Goal: Task Accomplishment & Management: Complete application form

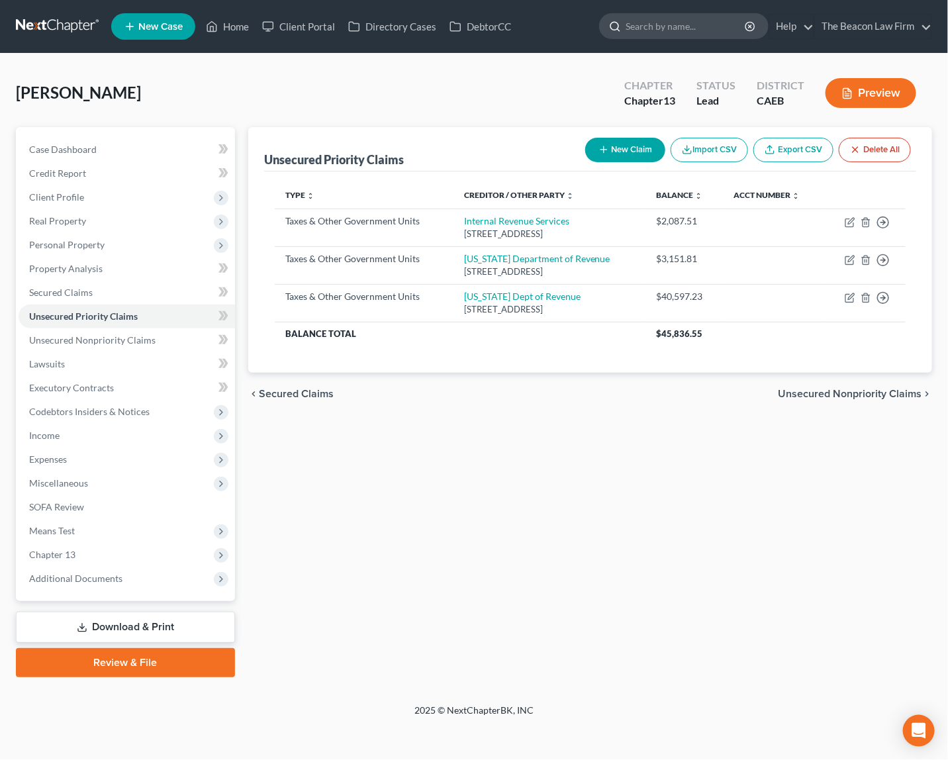
click at [643, 26] on input "search" at bounding box center [685, 26] width 121 height 24
click at [54, 26] on link at bounding box center [58, 27] width 85 height 24
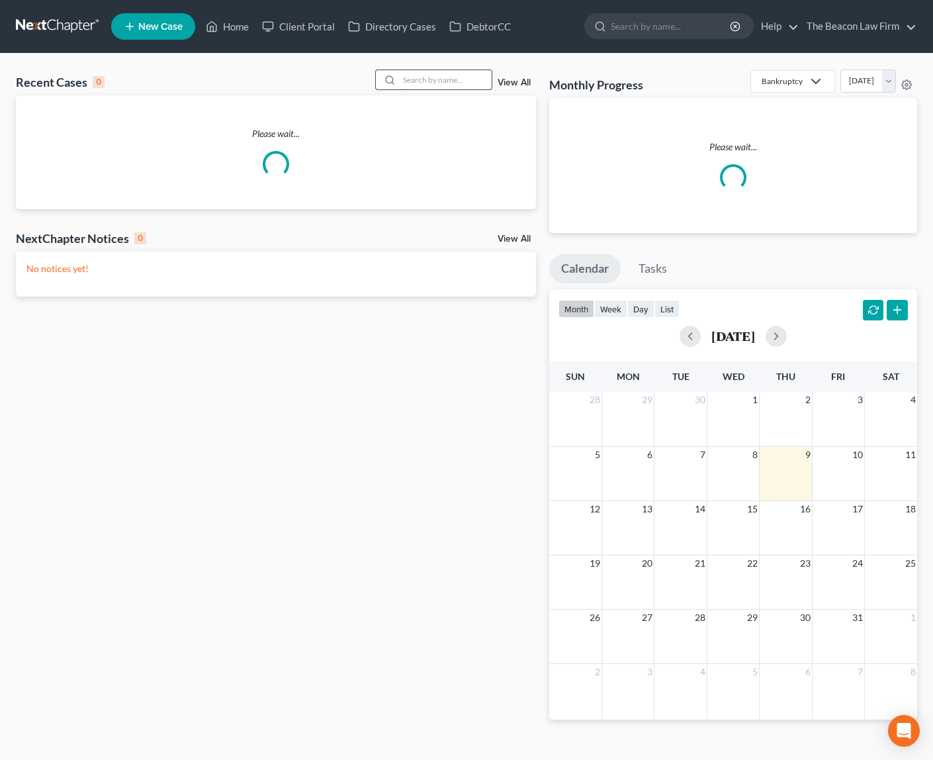
click at [433, 81] on input "search" at bounding box center [445, 79] width 93 height 19
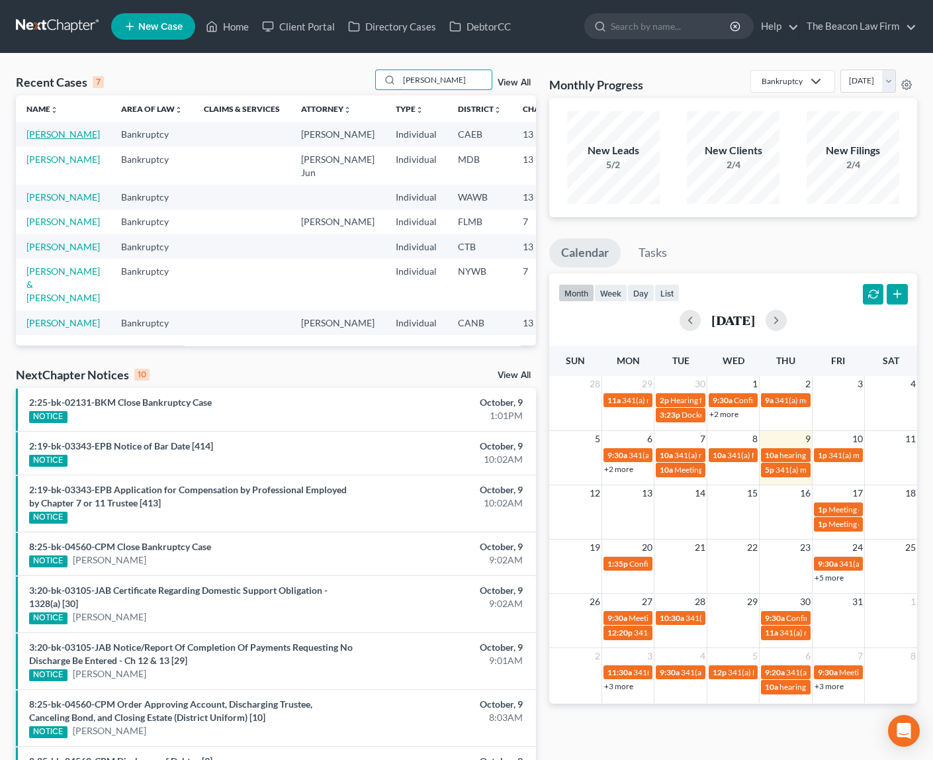
type input "[PERSON_NAME]"
click at [46, 140] on link "Martin, Philip" at bounding box center [62, 133] width 73 height 11
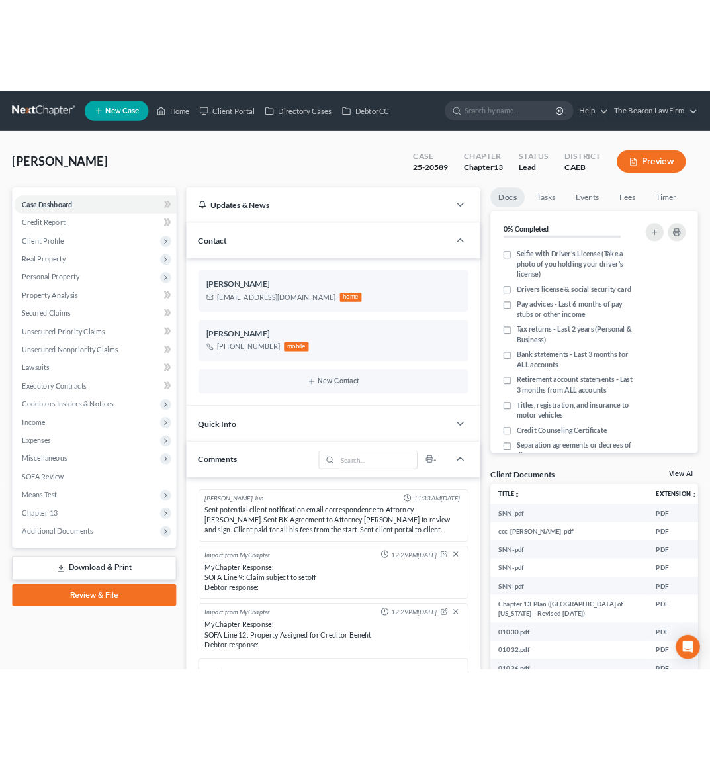
scroll to position [312, 0]
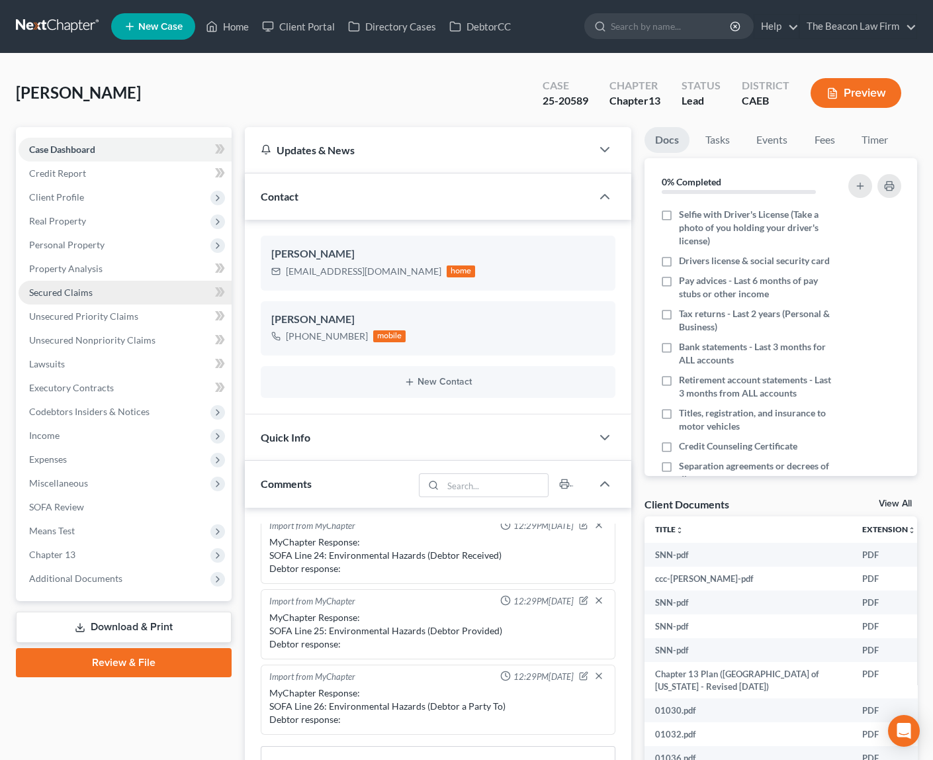
click at [69, 291] on span "Secured Claims" at bounding box center [61, 292] width 64 height 11
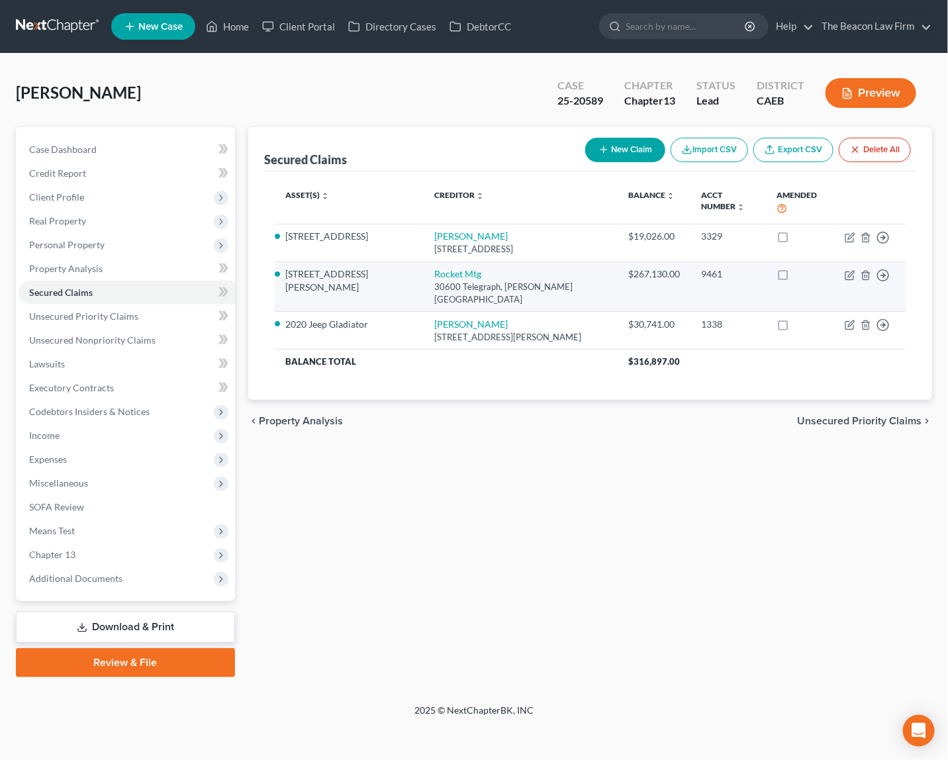
click at [308, 290] on li "2551 Heney Lane" at bounding box center [349, 280] width 128 height 26
click at [848, 281] on icon "button" at bounding box center [849, 275] width 11 height 11
select select "23"
select select "11"
select select "0"
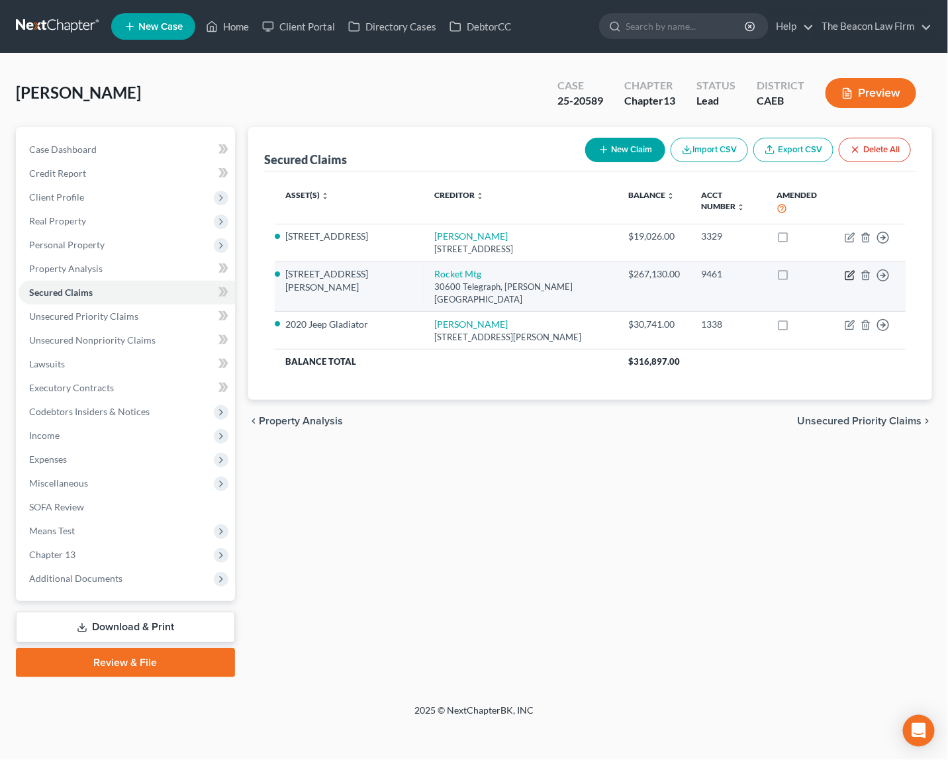
select select "0"
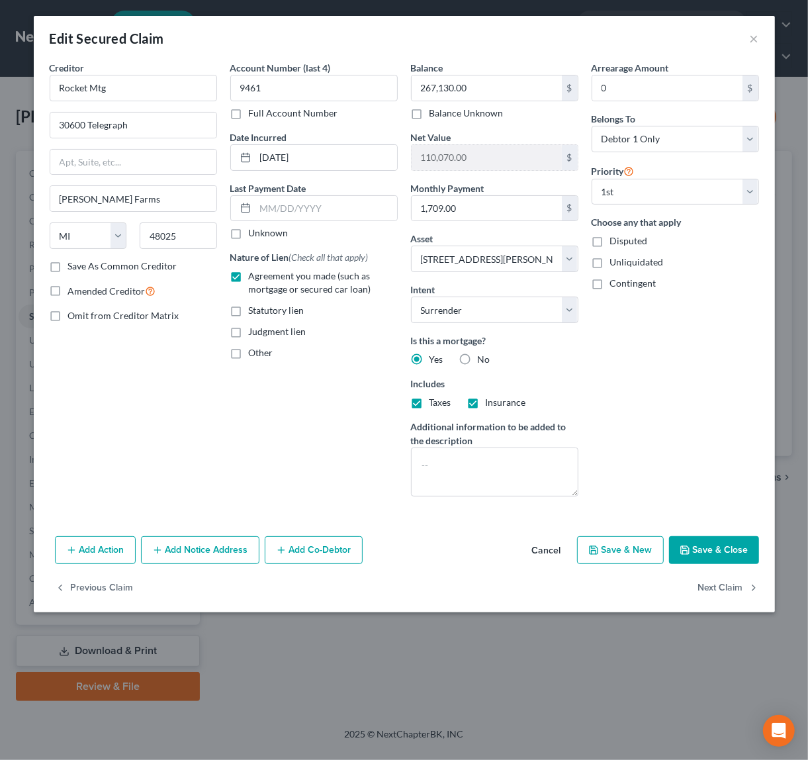
click at [365, 459] on div "Account Number (last 4) 9461 Full Account Number Date Incurred 02-22-2022 Last …" at bounding box center [314, 284] width 181 height 446
click at [14, 119] on div "Edit Secured Claim × Creditor * Rocket Mtg 30600 Telegraph Bingham Farms State …" at bounding box center [404, 380] width 808 height 760
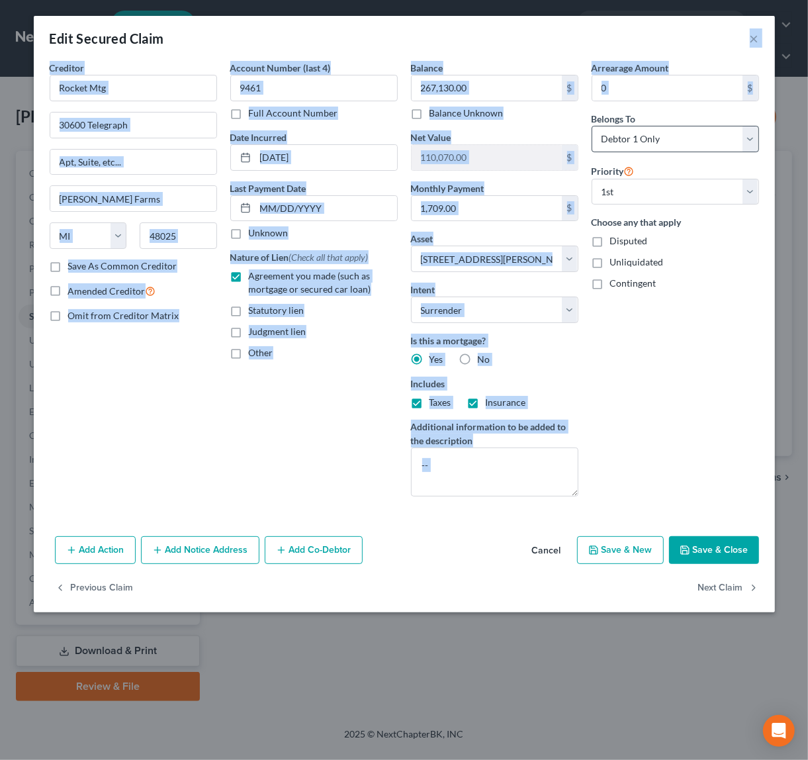
drag, startPoint x: 652, startPoint y: 26, endPoint x: 727, endPoint y: 133, distance: 129.8
click at [727, 133] on div "Edit Secured Claim × Creditor * Rocket Mtg 30600 Telegraph Bingham Farms State …" at bounding box center [404, 314] width 741 height 596
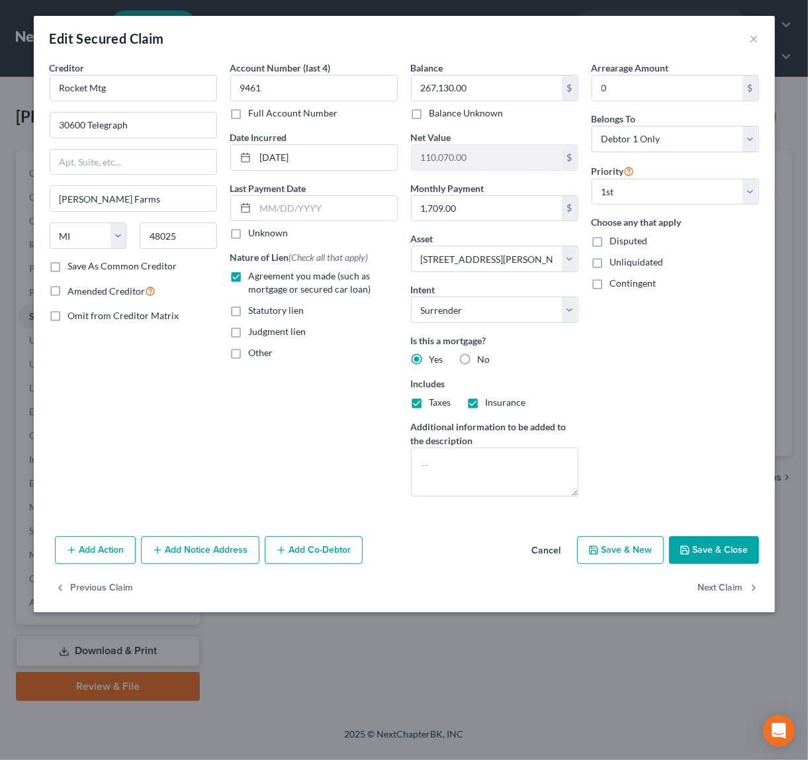
drag, startPoint x: 517, startPoint y: 586, endPoint x: 496, endPoint y: 573, distance: 24.6
click at [510, 578] on div "Previous Claim Next Claim" at bounding box center [404, 593] width 741 height 38
click at [753, 36] on button "×" at bounding box center [754, 38] width 9 height 16
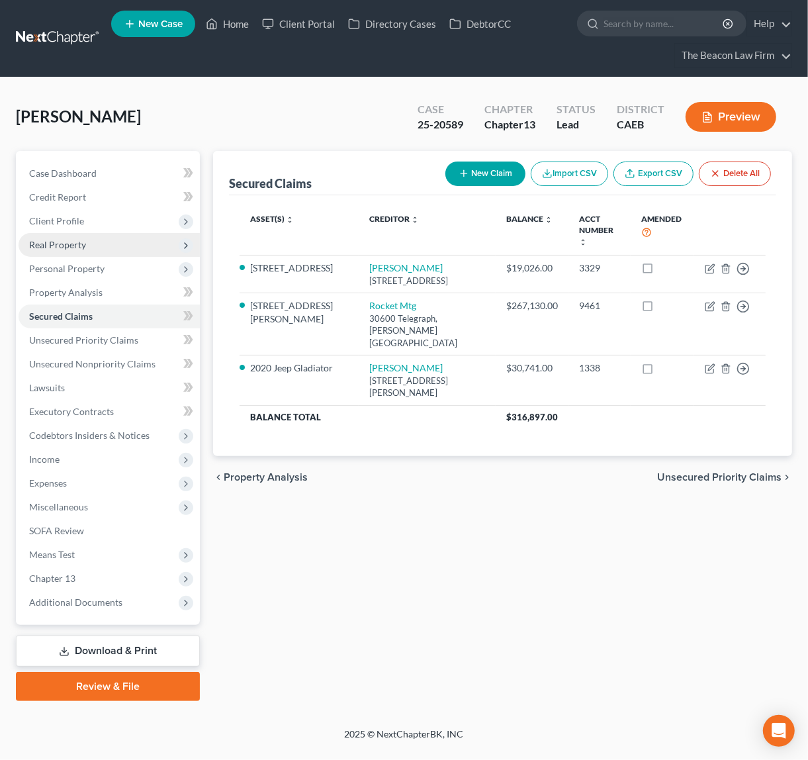
click at [67, 237] on span "Real Property" at bounding box center [109, 245] width 181 height 24
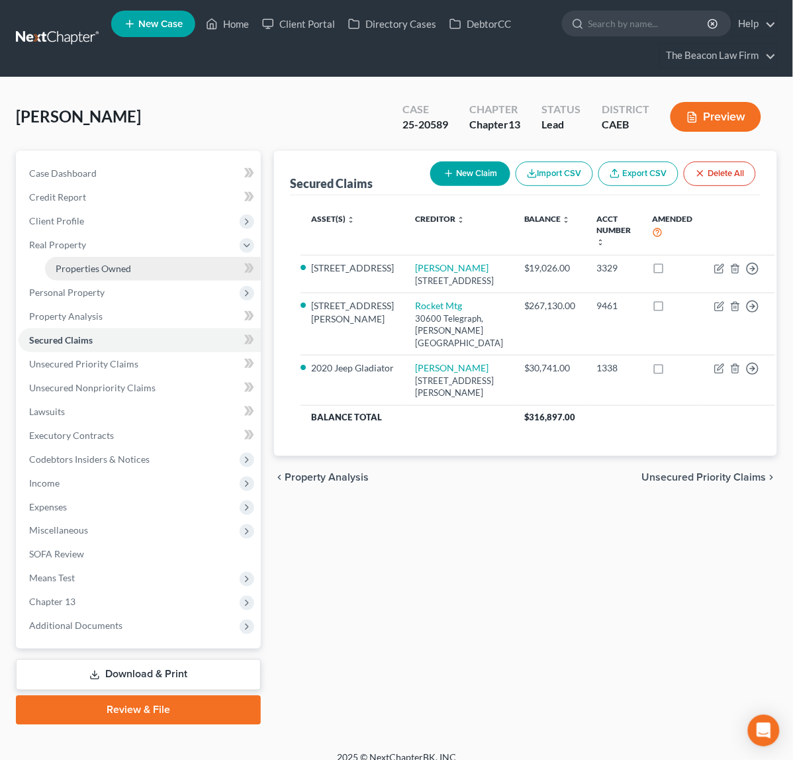
click at [87, 261] on link "Properties Owned" at bounding box center [153, 269] width 216 height 24
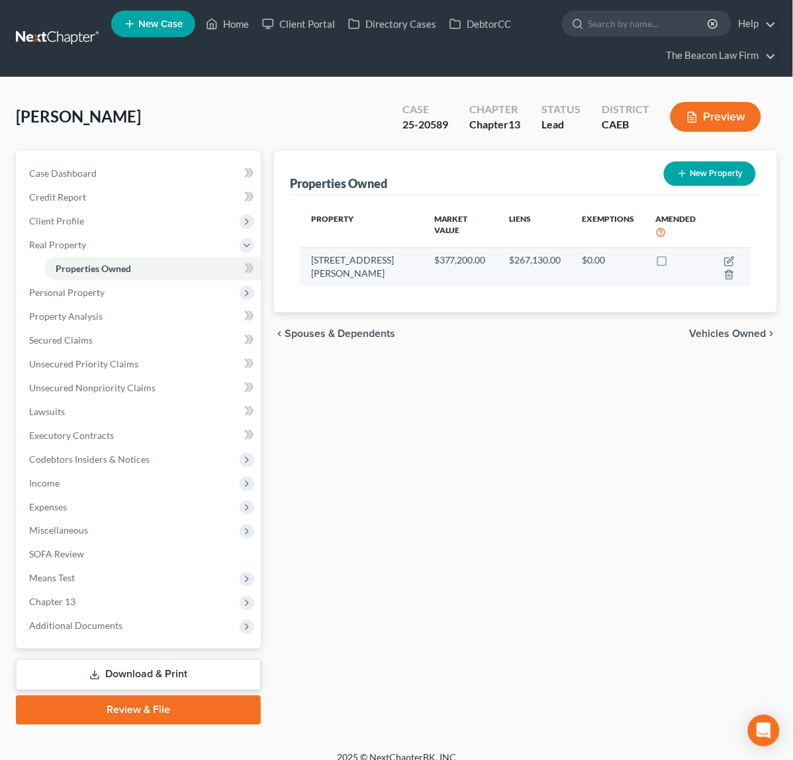
click at [300, 248] on td "2551 Heney Lane" at bounding box center [361, 266] width 123 height 38
click at [724, 256] on icon "button" at bounding box center [729, 261] width 11 height 11
select select "4"
select select "3"
select select "0"
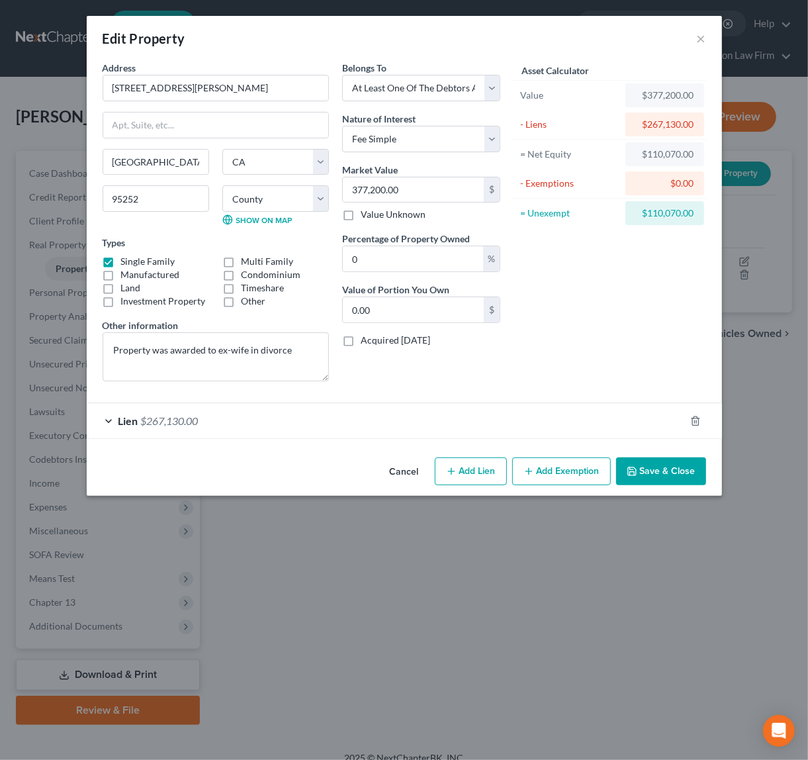
click at [239, 466] on div "Cancel Add Lien Add Lease Add Exemption Save & Close" at bounding box center [404, 474] width 635 height 44
drag, startPoint x: 249, startPoint y: 25, endPoint x: 458, endPoint y: 32, distance: 209.2
click at [458, 32] on div "Edit Property ×" at bounding box center [404, 38] width 635 height 45
click at [401, 476] on button "Cancel" at bounding box center [404, 472] width 50 height 26
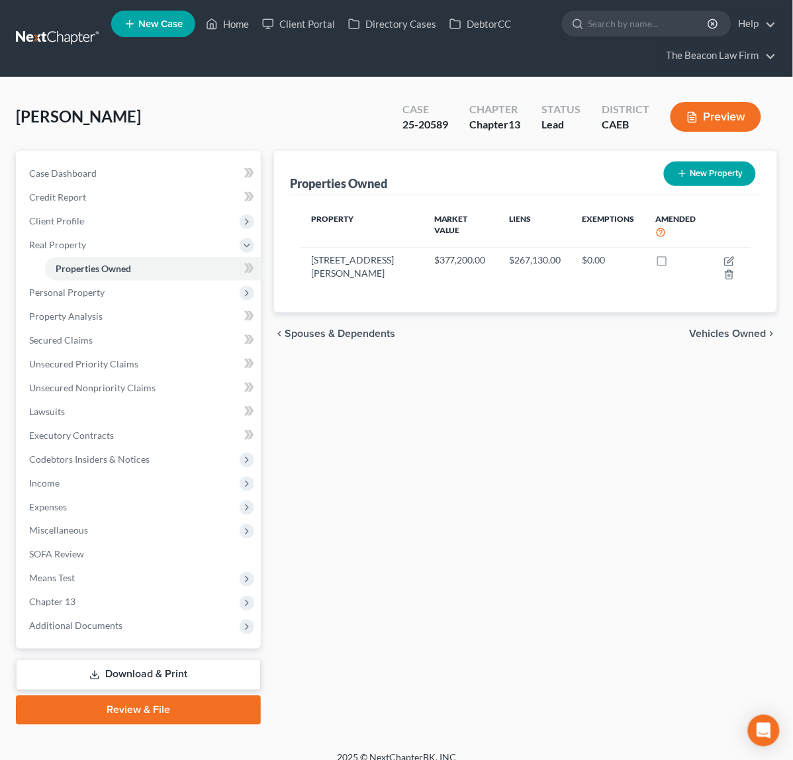
click at [453, 439] on div "Properties Owned New Property Property Market Value Liens Exemptions Amended 25…" at bounding box center [525, 438] width 516 height 574
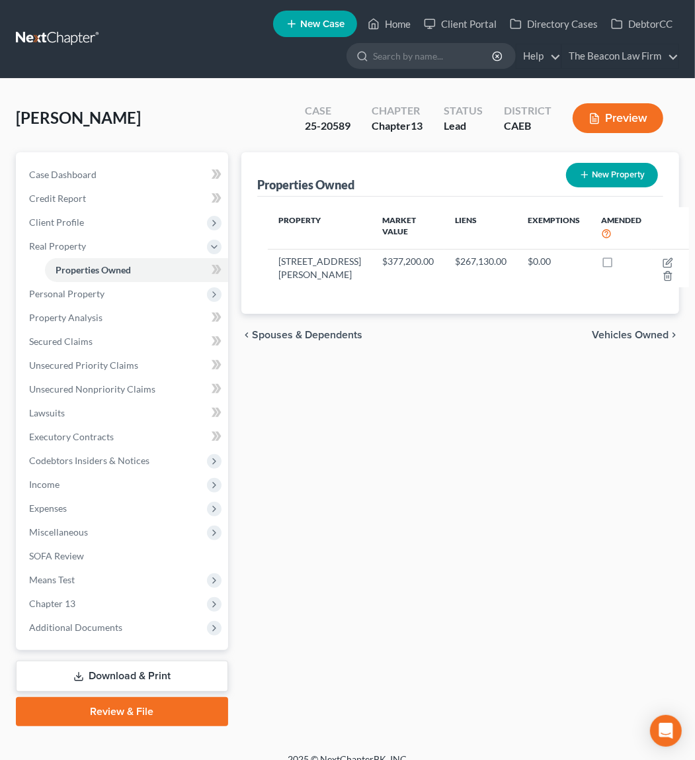
click at [393, 453] on div "Properties Owned New Property Property Market Value Liens Exemptions Amended 25…" at bounding box center [460, 439] width 451 height 574
click at [391, 416] on div "Properties Owned New Property Property Market Value Liens Exemptions Amended 25…" at bounding box center [460, 439] width 451 height 574
click at [79, 267] on span "Properties Owned" at bounding box center [93, 269] width 75 height 11
click at [78, 341] on span "Secured Claims" at bounding box center [61, 340] width 64 height 11
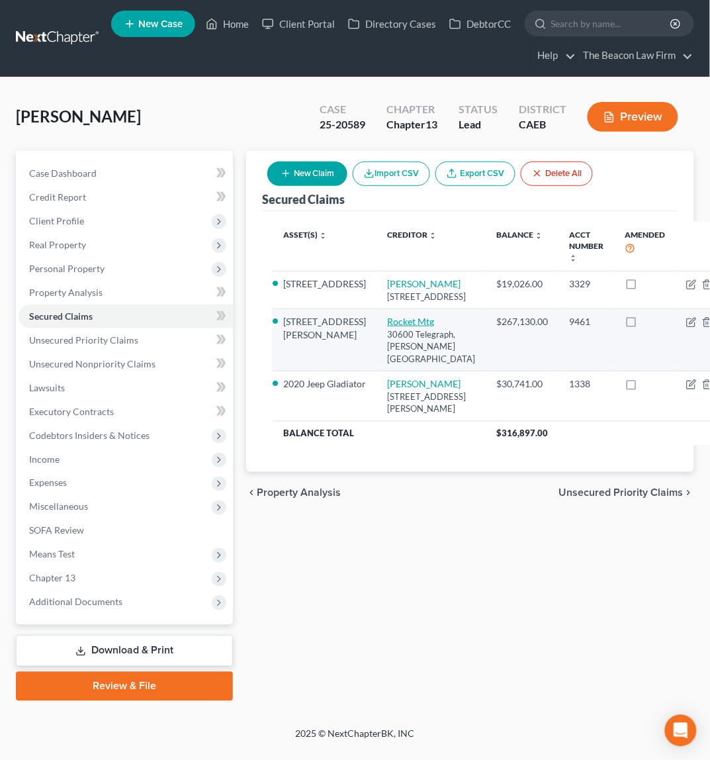
click at [387, 327] on link "Rocket Mtg" at bounding box center [410, 321] width 47 height 11
select select "23"
select select "11"
select select "0"
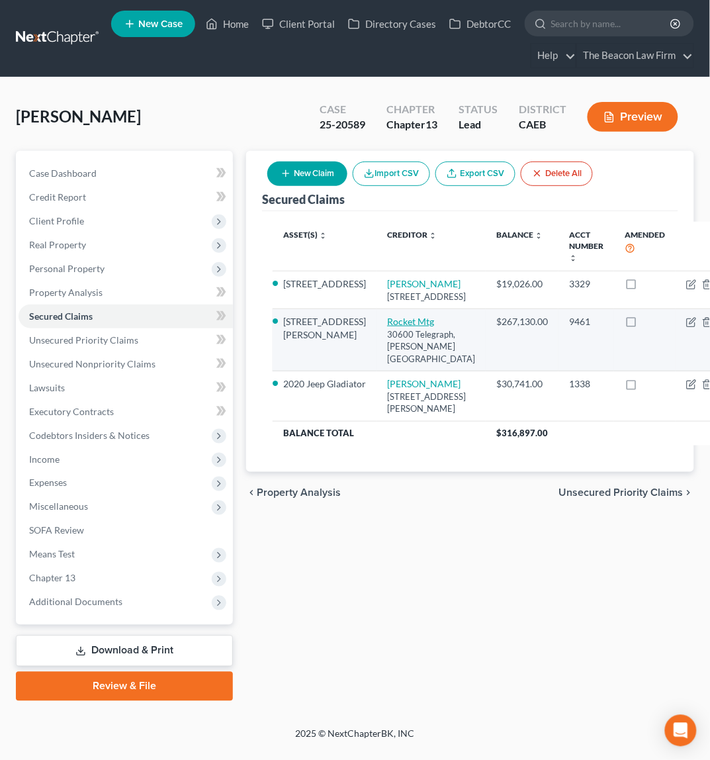
select select "0"
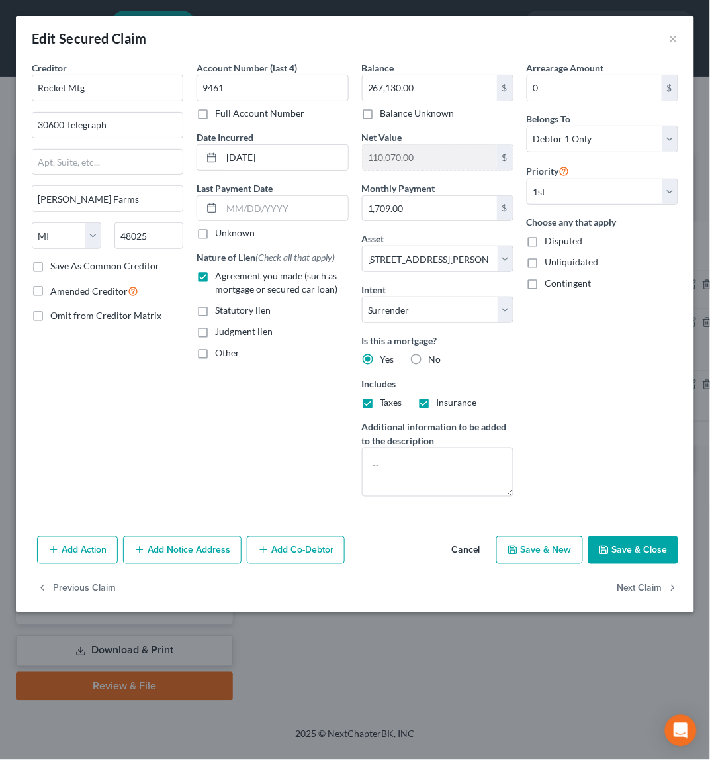
click at [128, 423] on div "Creditor * Rocket Mtg 30600 Telegraph Bingham Farms State AL AK AR AZ CA CO CT …" at bounding box center [107, 284] width 165 height 446
click at [254, 494] on div "Account Number (last 4) 9461 Full Account Number Date Incurred 02-22-2022 Last …" at bounding box center [272, 284] width 165 height 446
click at [677, 42] on button "×" at bounding box center [673, 38] width 9 height 16
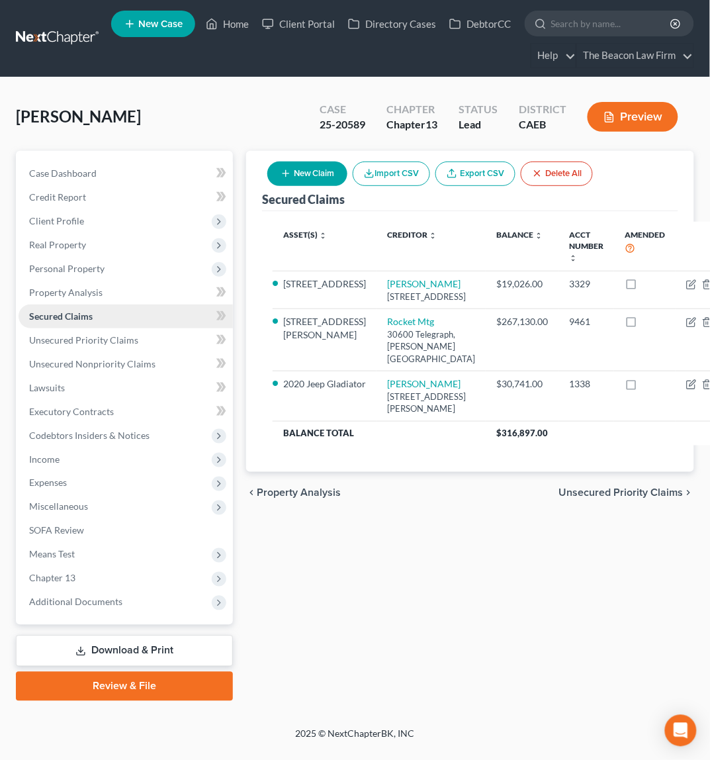
click at [69, 310] on span "Secured Claims" at bounding box center [61, 315] width 64 height 11
click at [71, 312] on span "Secured Claims" at bounding box center [61, 315] width 64 height 11
click at [50, 317] on span "Secured Claims" at bounding box center [61, 315] width 64 height 11
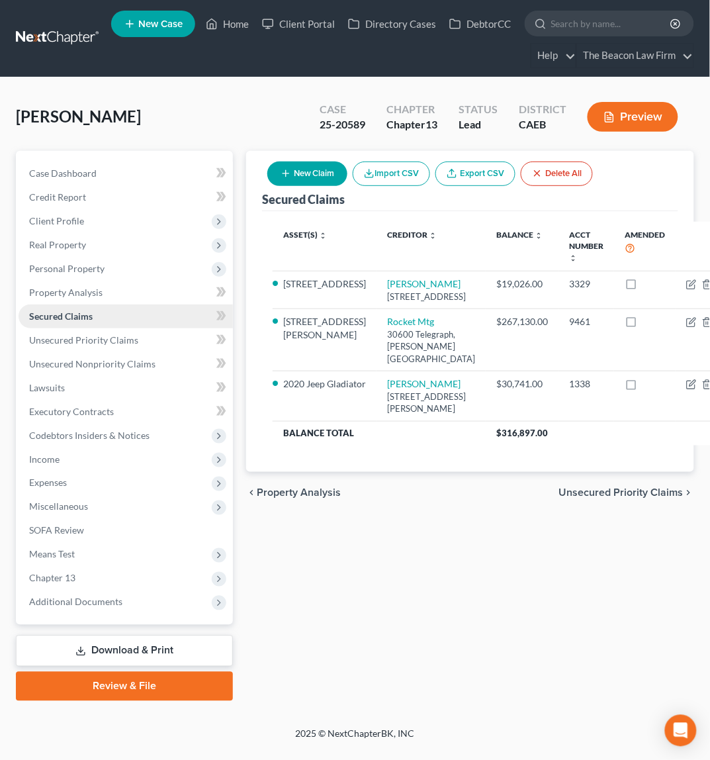
click at [50, 317] on span "Secured Claims" at bounding box center [61, 315] width 64 height 11
click at [59, 341] on span "Unsecured Priority Claims" at bounding box center [83, 339] width 109 height 11
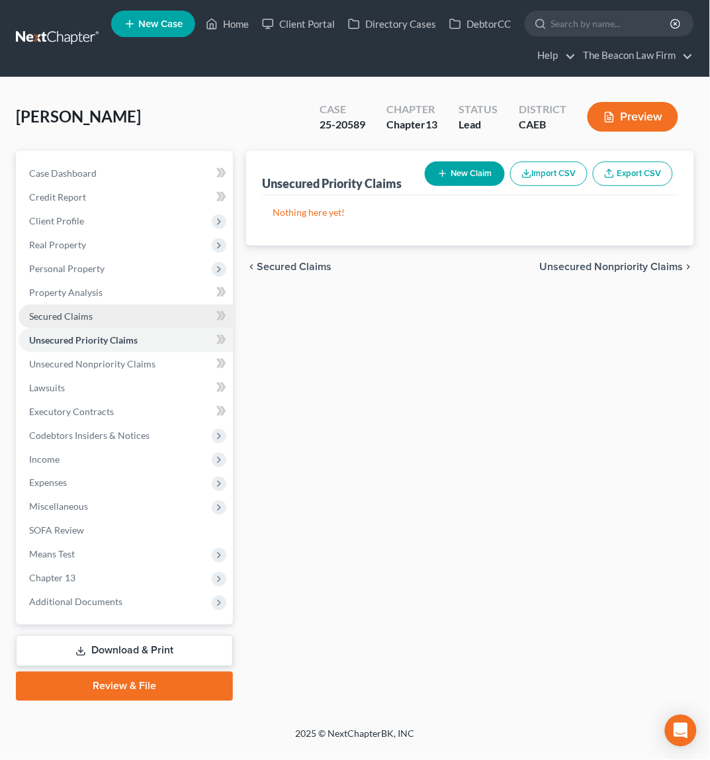
click at [48, 314] on span "Secured Claims" at bounding box center [61, 315] width 64 height 11
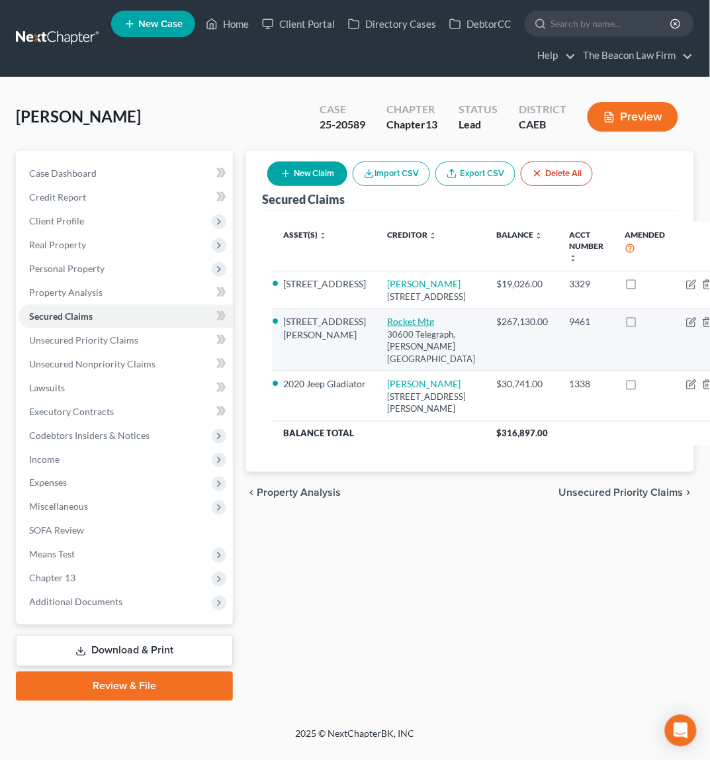
click at [387, 327] on link "Rocket Mtg" at bounding box center [410, 321] width 47 height 11
select select "23"
select select "11"
select select "0"
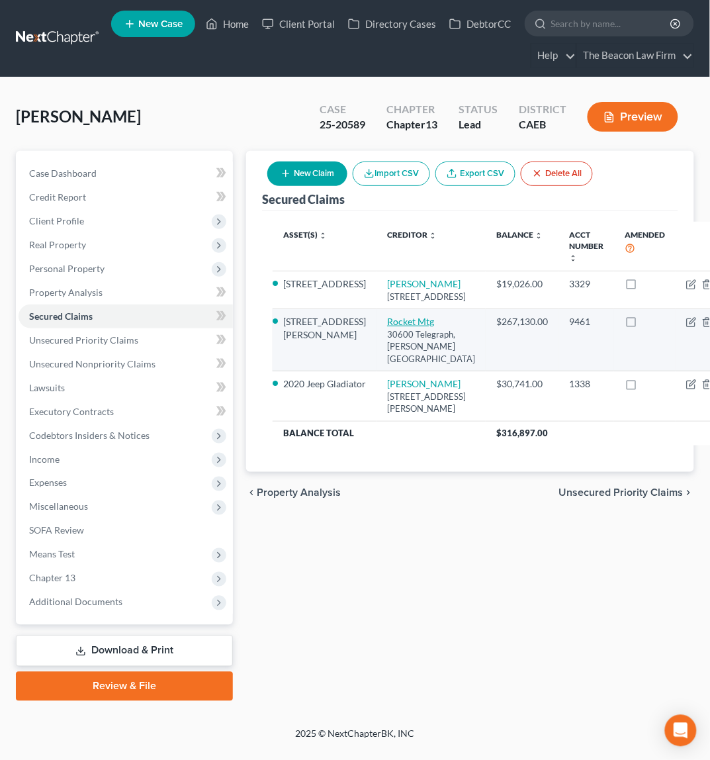
select select "0"
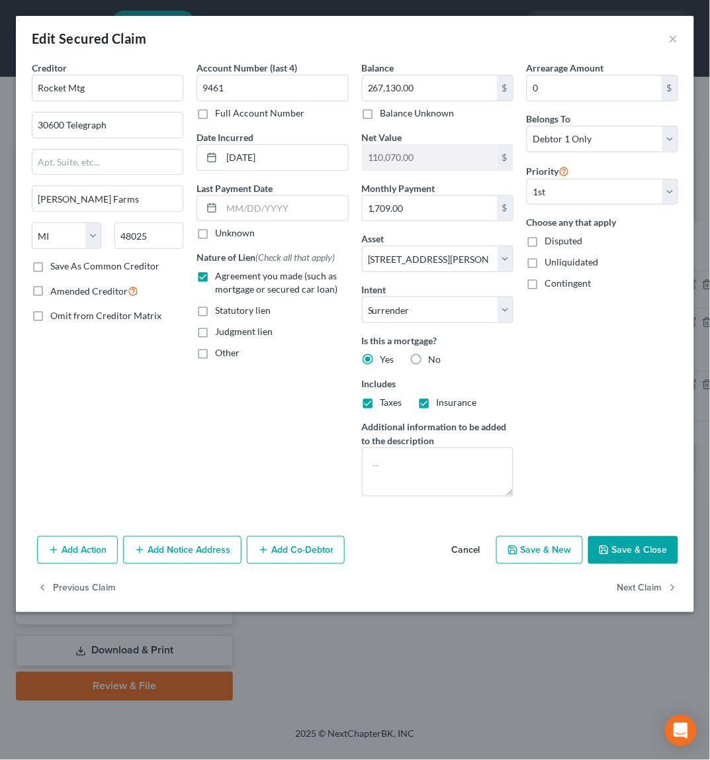
click at [542, 379] on div "Arrearage Amount 0 $ Belongs To * Select Debtor 1 Only Debtor 2 Only Debtor 1 A…" at bounding box center [602, 284] width 165 height 446
click at [249, 482] on div "Account Number (last 4) 9461 Full Account Number Date Incurred 02-22-2022 Last …" at bounding box center [272, 284] width 165 height 446
click at [505, 319] on select "Select Surrender Redeem Reaffirm Avoid Other" at bounding box center [438, 309] width 152 height 26
click at [600, 337] on div "Arrearage Amount 0 $ Belongs To * Select Debtor 1 Only Debtor 2 Only Debtor 1 A…" at bounding box center [602, 284] width 165 height 446
click at [97, 410] on div "Creditor * Rocket Mtg 30600 Telegraph Bingham Farms State AL AK AR AZ CA CO CT …" at bounding box center [107, 284] width 165 height 446
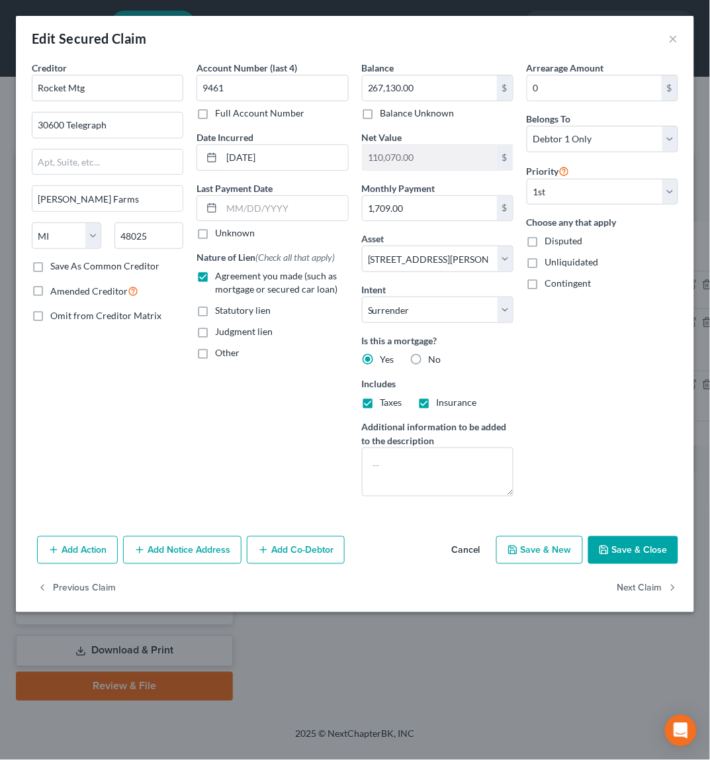
click at [272, 460] on div "Account Number (last 4) 9461 Full Account Number Date Incurred 02-22-2022 Last …" at bounding box center [272, 284] width 165 height 446
